Goal: Information Seeking & Learning: Learn about a topic

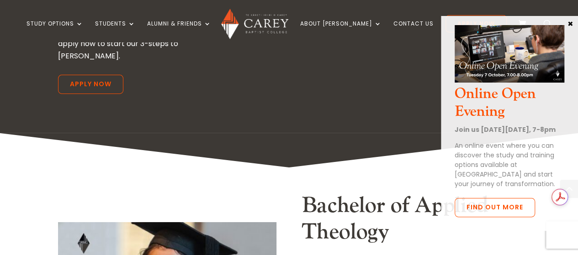
scroll to position [1430, 0]
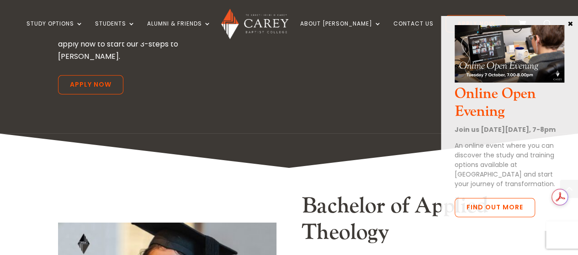
drag, startPoint x: 165, startPoint y: 162, endPoint x: 102, endPoint y: 174, distance: 64.2
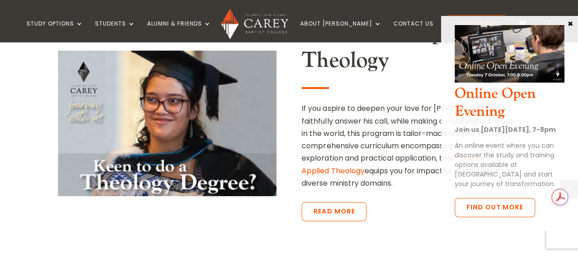
scroll to position [1602, 0]
click at [94, 180] on div "Bachelor of Applied Theology If you aspire to deepen your love for [PERSON_NAME…" at bounding box center [289, 114] width 462 height 260
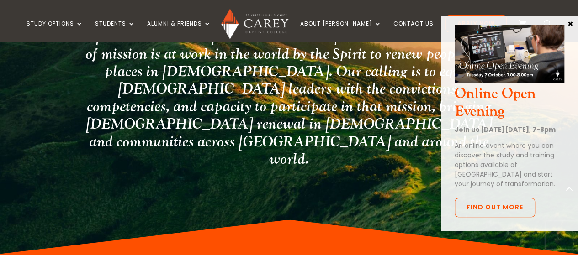
scroll to position [2427, 0]
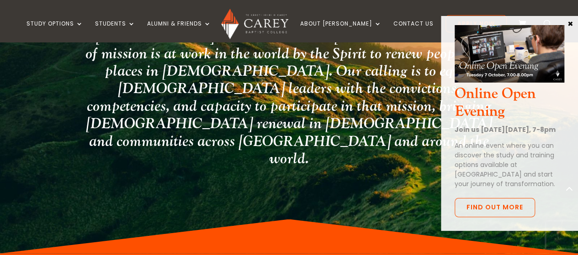
click at [568, 23] on button "×" at bounding box center [570, 23] width 9 height 8
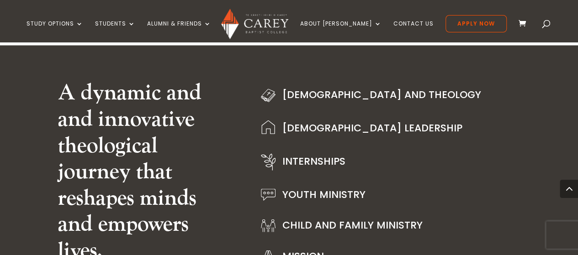
scroll to position [1091, 0]
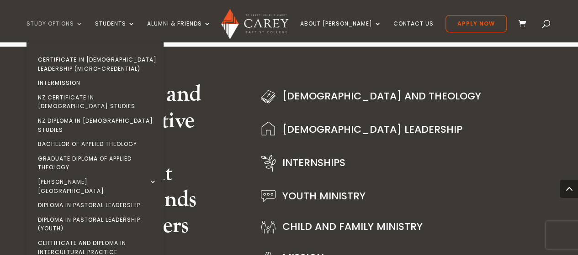
click at [83, 21] on link "Study Options" at bounding box center [55, 31] width 57 height 21
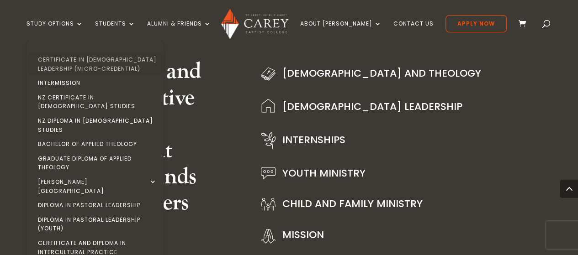
scroll to position [1118, 0]
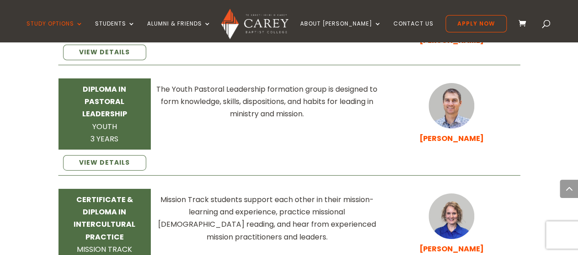
scroll to position [1468, 0]
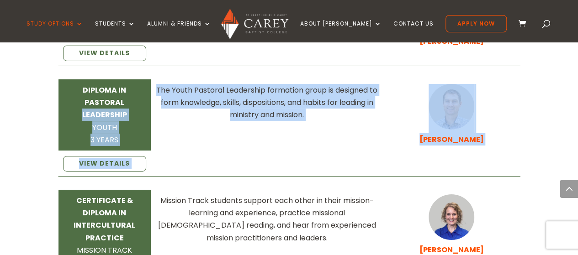
drag, startPoint x: 15, startPoint y: 127, endPoint x: 32, endPoint y: 71, distance: 58.1
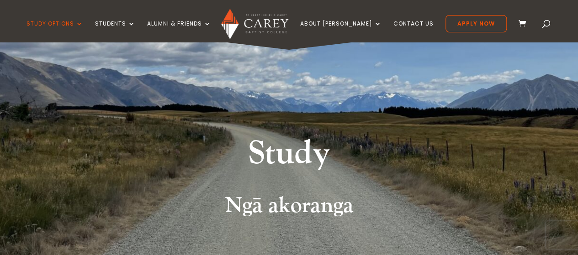
scroll to position [0, 0]
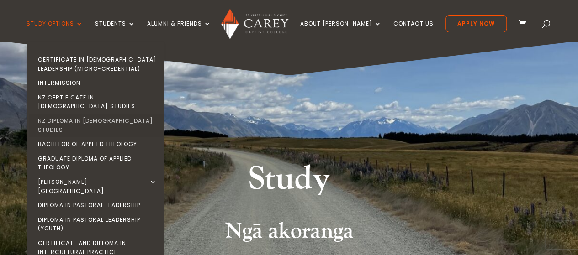
click at [88, 114] on link "NZ Diploma in [DEMOGRAPHIC_DATA] Studies" at bounding box center [97, 125] width 137 height 23
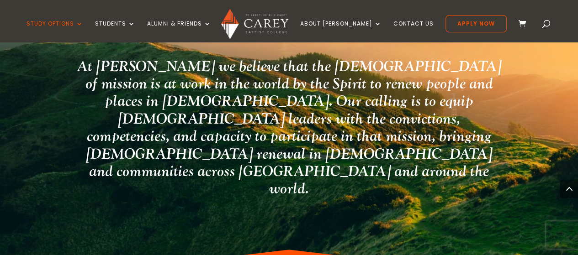
scroll to position [1745, 0]
